Goal: Check status: Check status

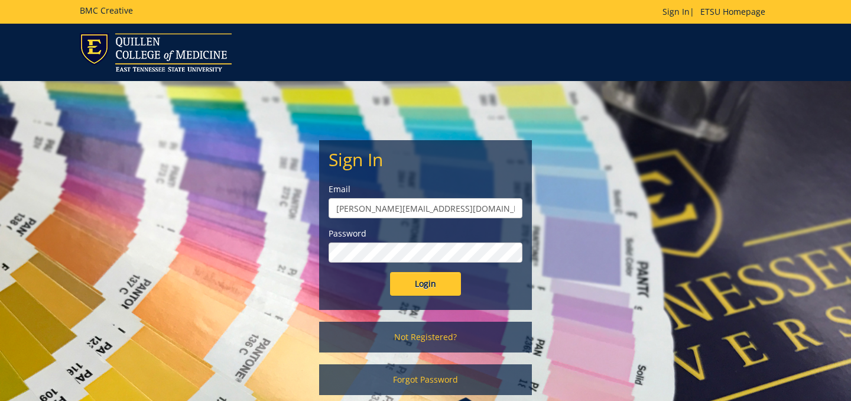
type input "[PERSON_NAME][EMAIL_ADDRESS][DOMAIN_NAME]"
click at [390, 272] on input "Login" at bounding box center [425, 284] width 71 height 24
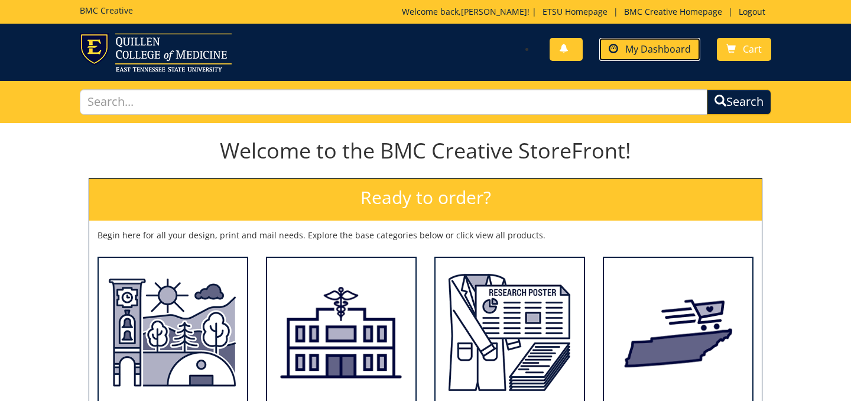
click at [653, 52] on span "My Dashboard" at bounding box center [658, 49] width 66 height 13
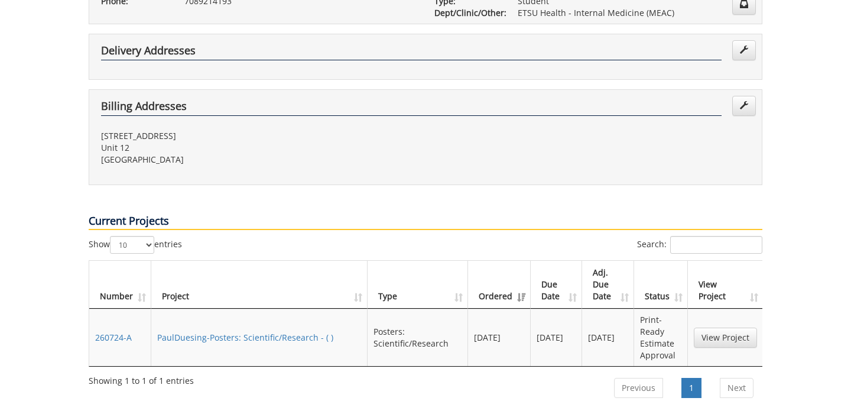
scroll to position [344, 0]
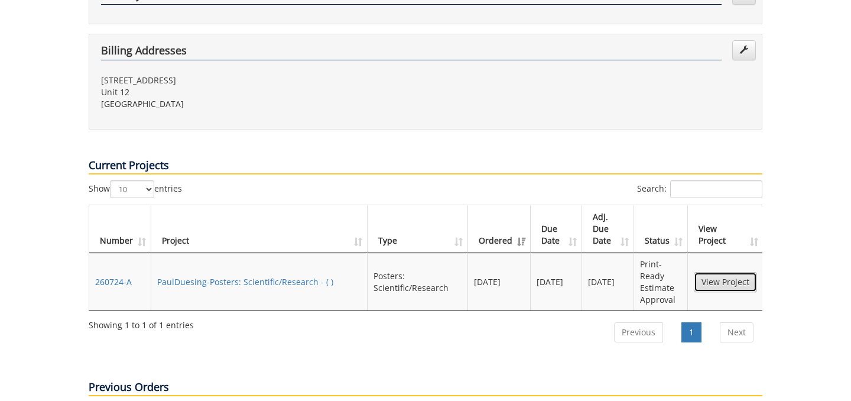
click at [717, 272] on link "View Project" at bounding box center [725, 282] width 63 height 20
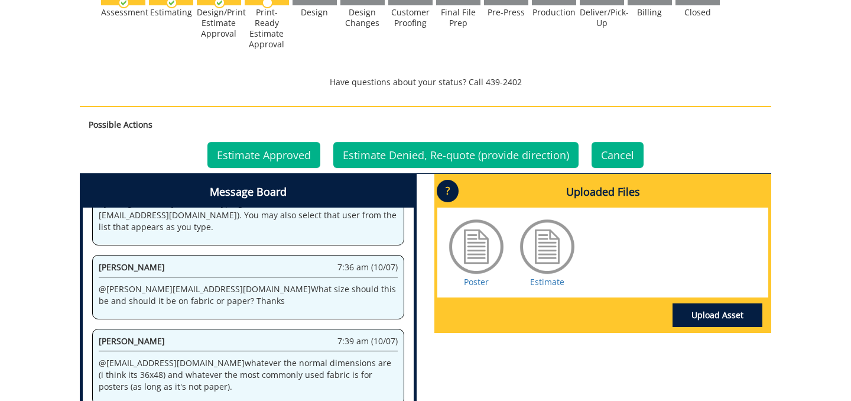
scroll to position [348, 0]
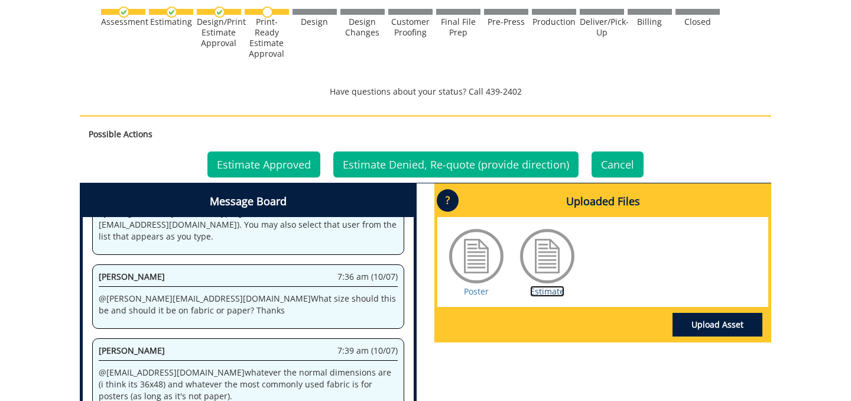
click at [548, 292] on link "Estimate" at bounding box center [547, 290] width 34 height 11
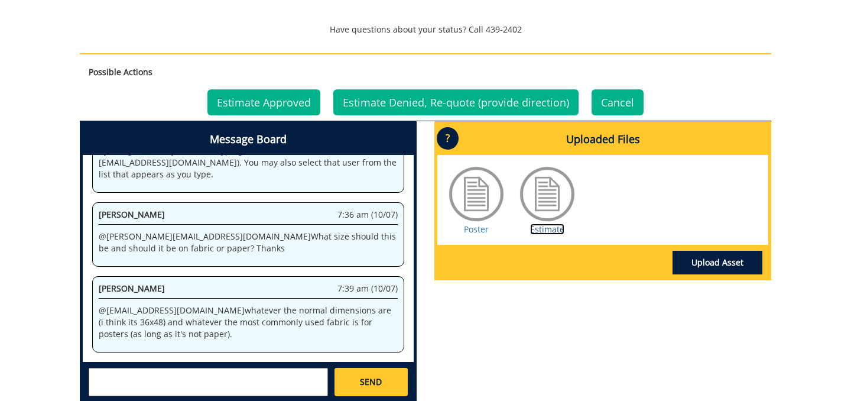
scroll to position [398, 0]
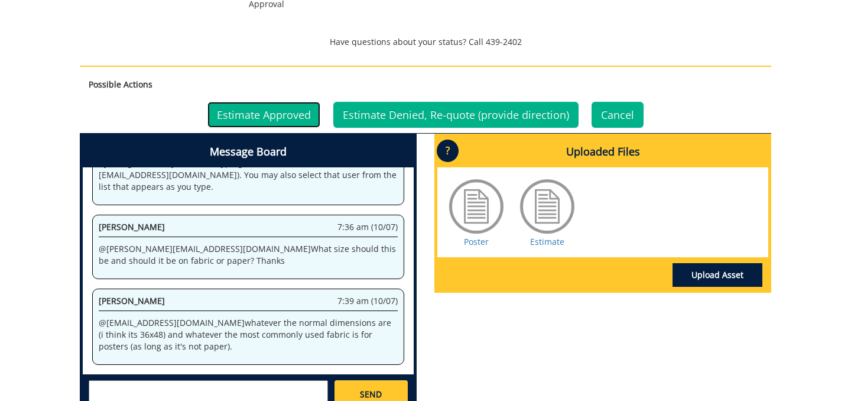
click at [272, 109] on link "Estimate Approved" at bounding box center [263, 115] width 113 height 26
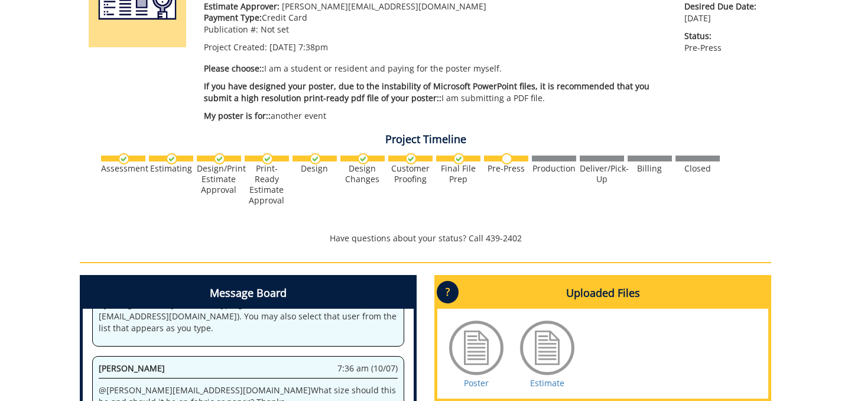
scroll to position [212, 0]
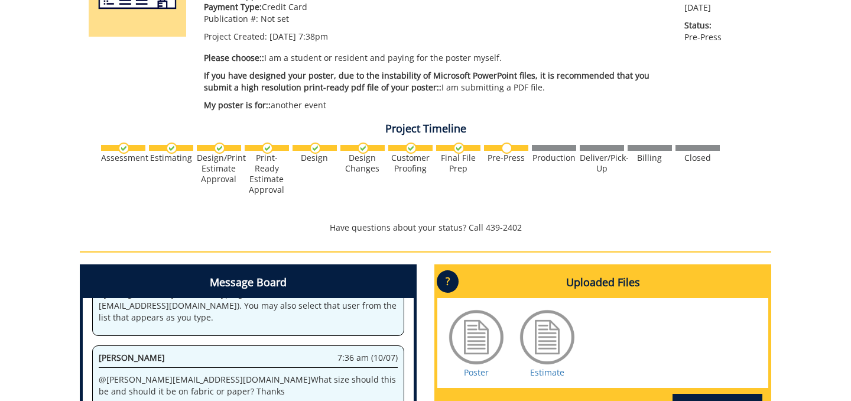
click at [413, 187] on div at bounding box center [425, 169] width 653 height 51
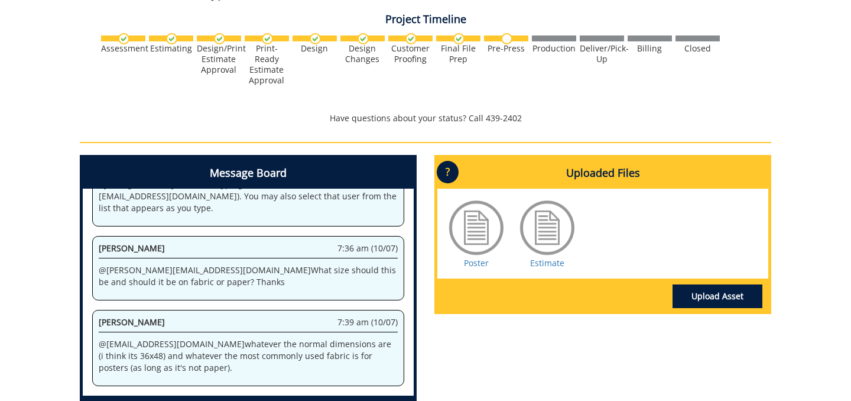
scroll to position [0, 0]
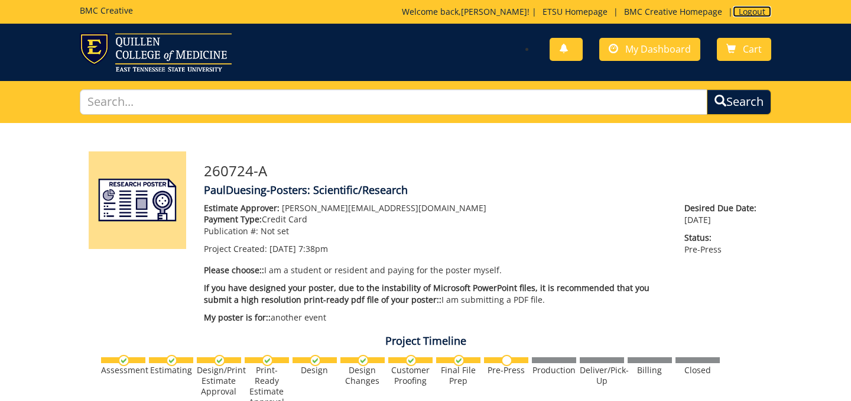
click at [756, 12] on link "Logout" at bounding box center [752, 11] width 38 height 11
